Goal: Task Accomplishment & Management: Complete application form

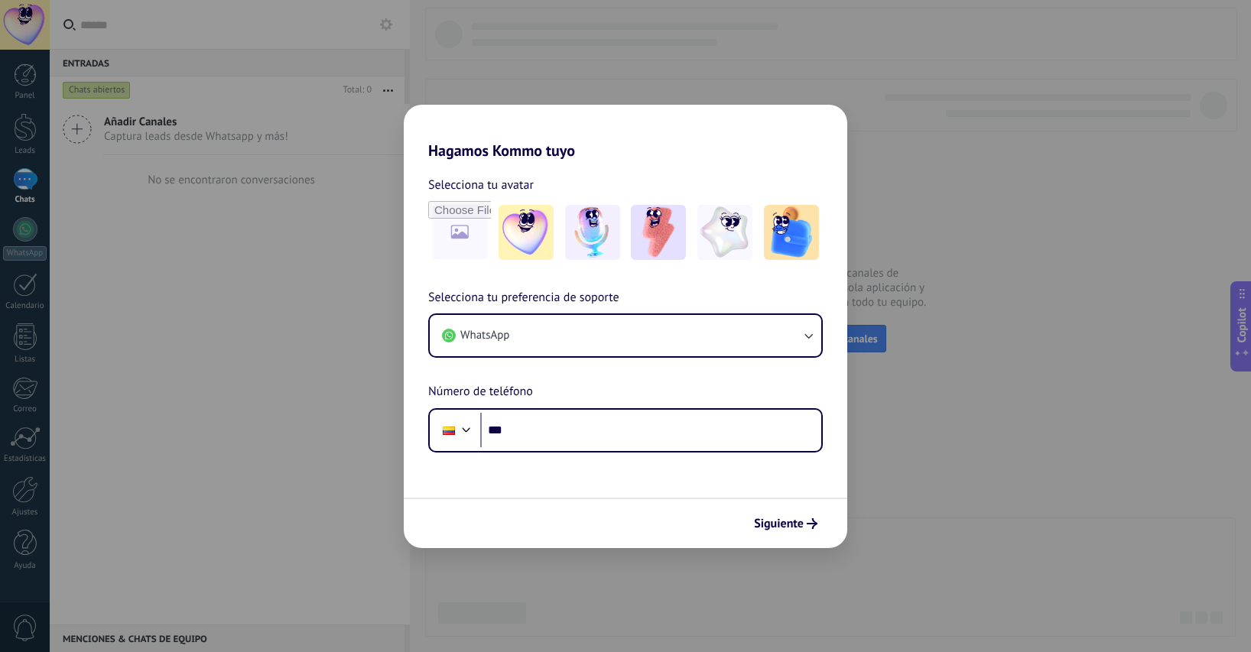
click at [857, 201] on div "Hagamos Kommo tuyo Selecciona tu avatar Selecciona tu preferencia de soporte Wh…" at bounding box center [625, 326] width 1251 height 652
click at [651, 501] on div "Siguiente" at bounding box center [625, 523] width 443 height 50
click at [453, 79] on div "Hagamos Kommo tuyo Selecciona tu avatar Selecciona tu preferencia de soporte Wh…" at bounding box center [625, 326] width 1251 height 652
click at [315, 187] on div "Hagamos Kommo tuyo Selecciona tu avatar Selecciona tu preferencia de soporte Wh…" at bounding box center [625, 326] width 1251 height 652
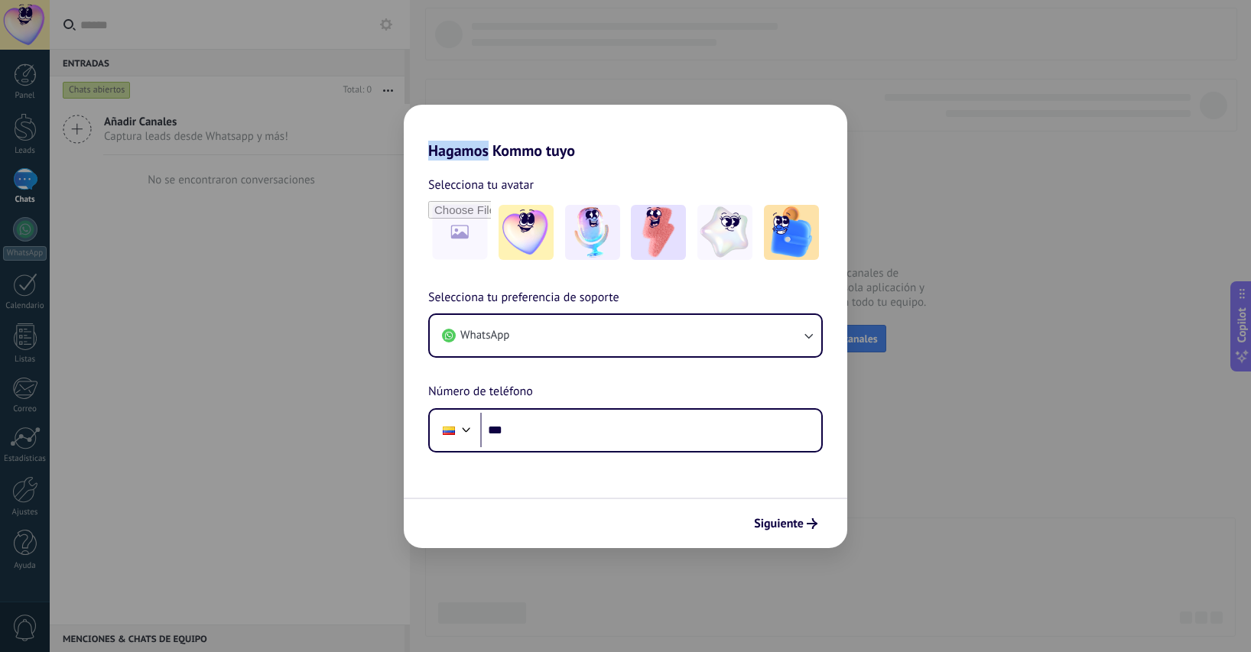
click at [445, 81] on div "Hagamos Kommo tuyo Selecciona tu avatar Selecciona tu preferencia de soporte Wh…" at bounding box center [625, 326] width 1251 height 652
